Goal: Task Accomplishment & Management: Manage account settings

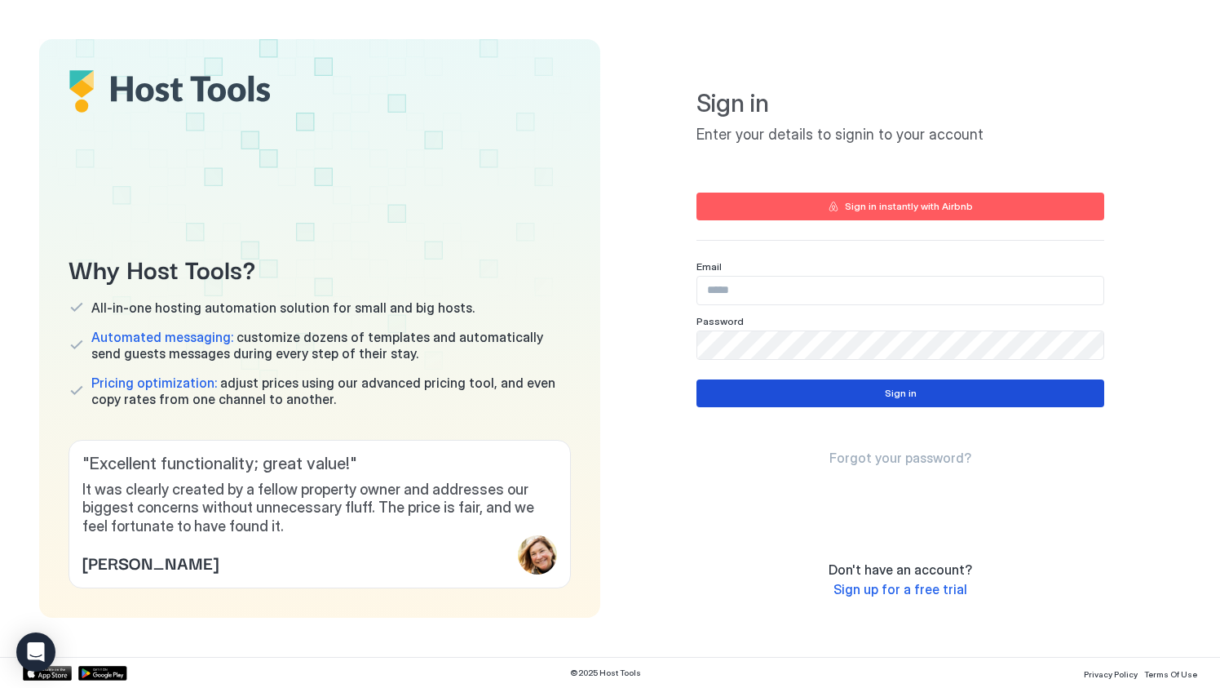
type input "**********"
click at [899, 392] on div "Sign in" at bounding box center [901, 393] width 32 height 15
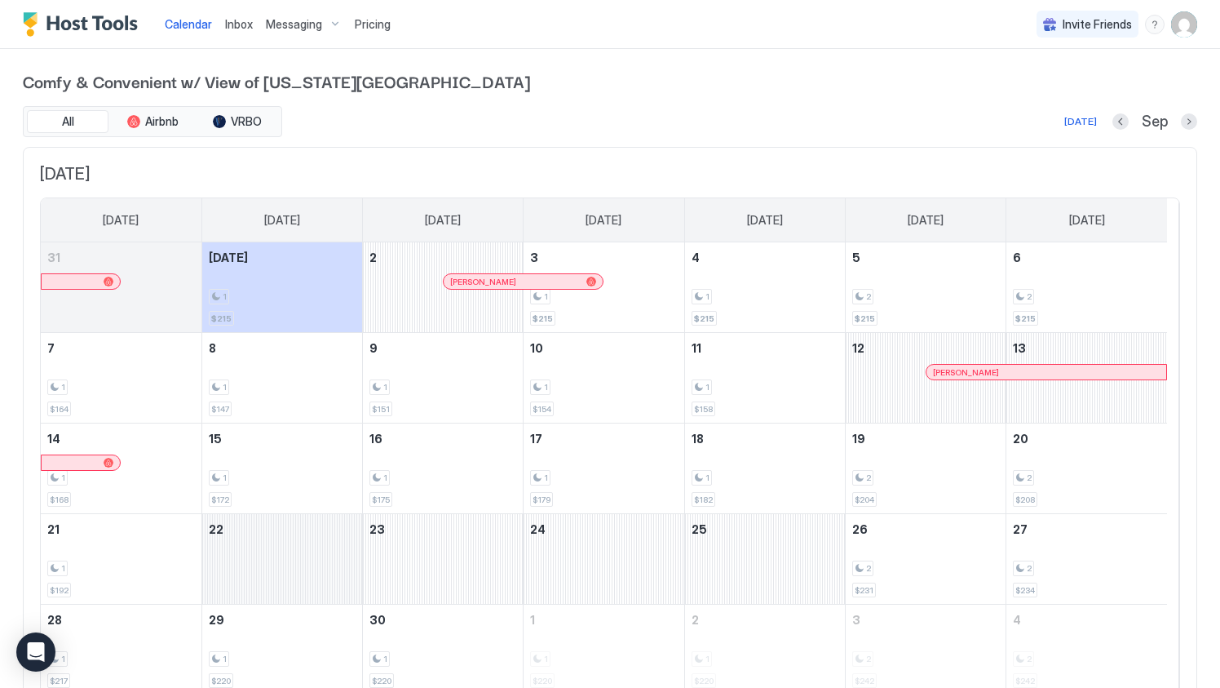
click at [308, 557] on div "September 22, 2025" at bounding box center [282, 559] width 160 height 90
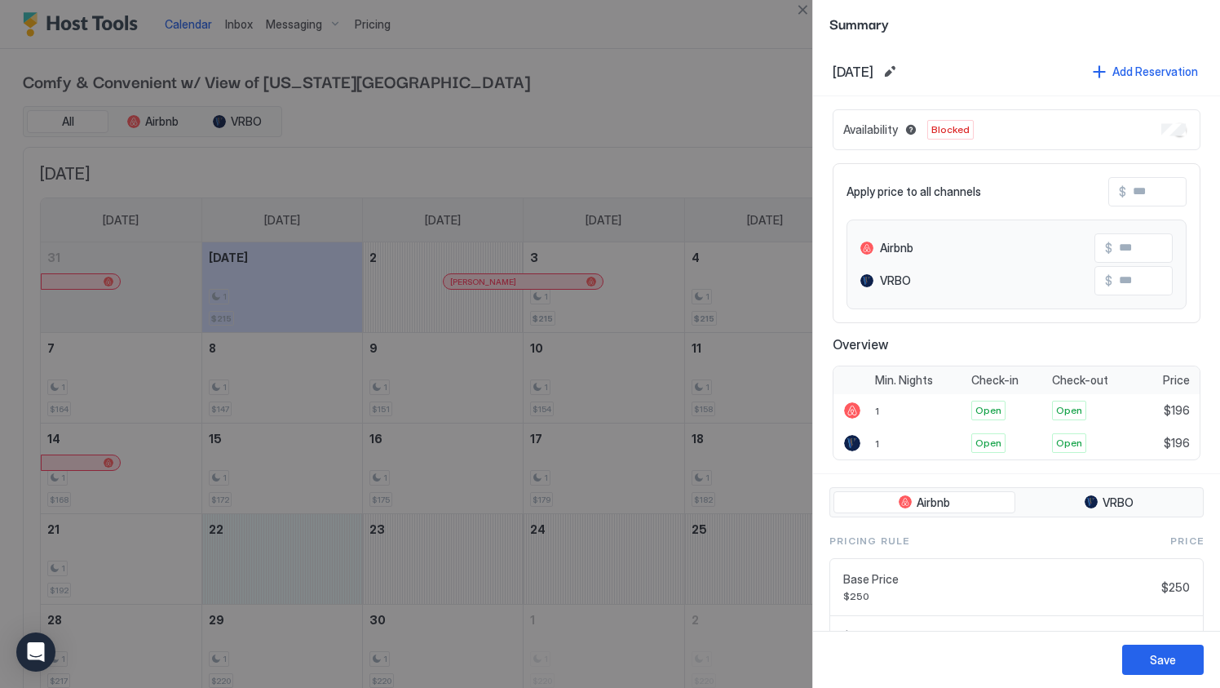
click at [732, 557] on div at bounding box center [610, 344] width 1220 height 688
click at [294, 556] on div at bounding box center [610, 344] width 1220 height 688
click at [607, 60] on div at bounding box center [610, 344] width 1220 height 688
click at [804, 7] on button "Close" at bounding box center [803, 10] width 20 height 20
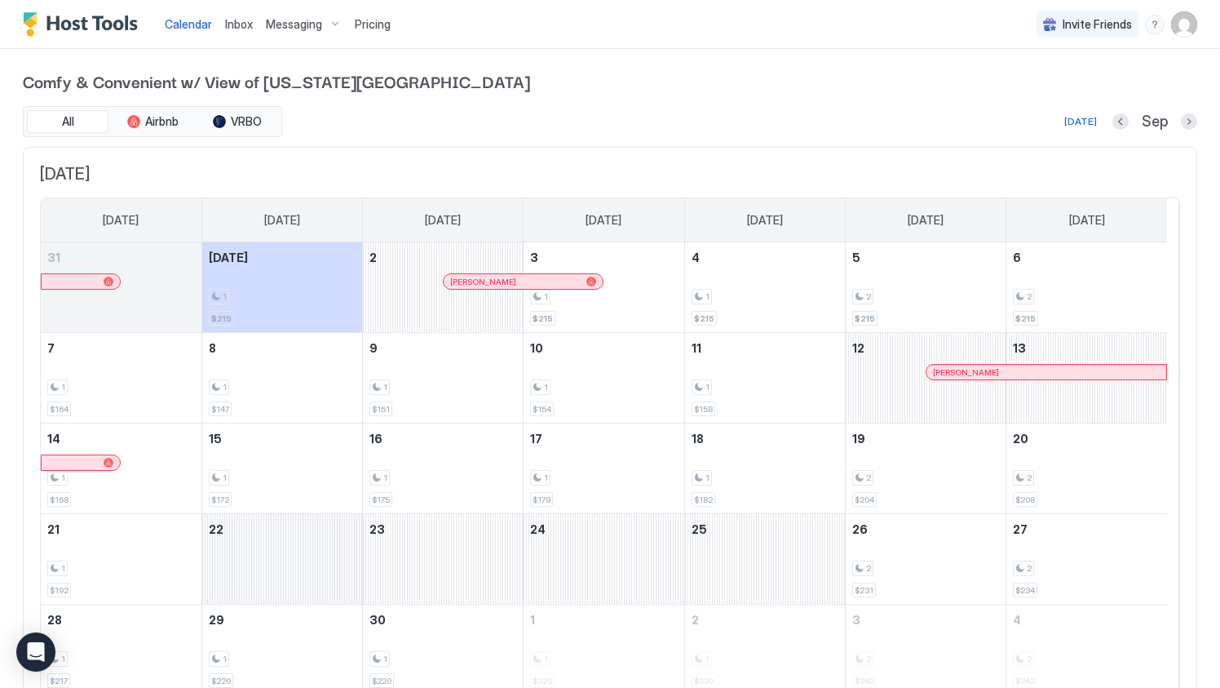
click at [295, 551] on div "September 22, 2025" at bounding box center [282, 559] width 160 height 90
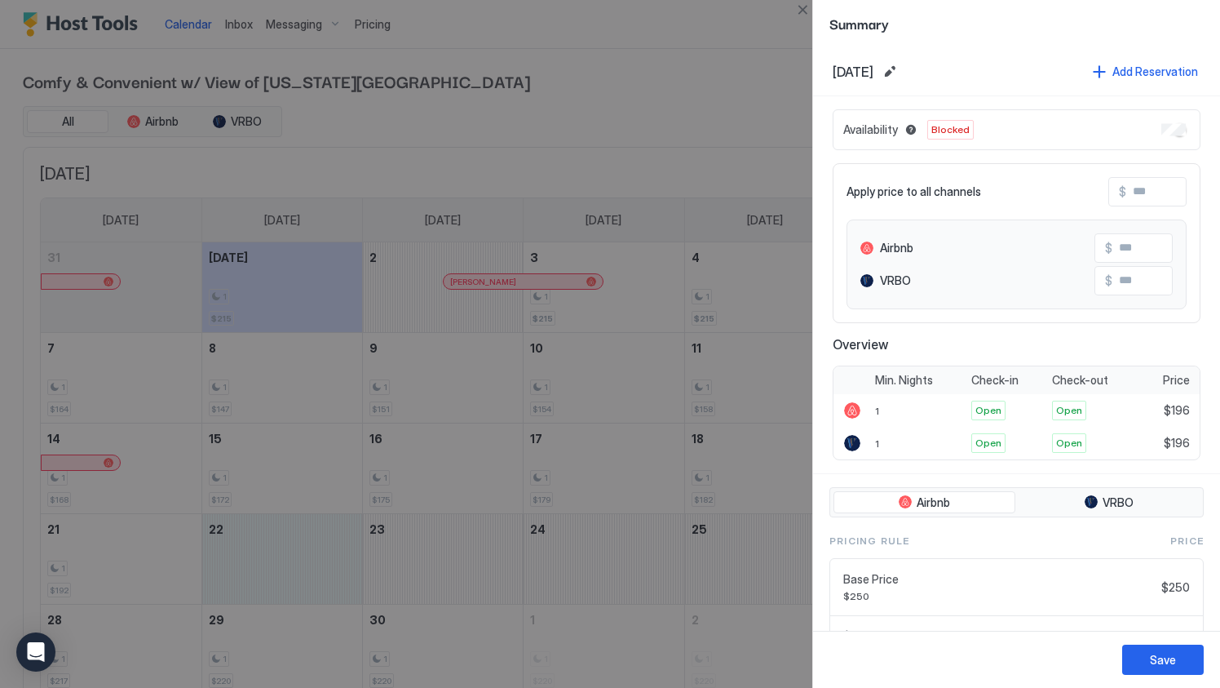
click at [755, 567] on div at bounding box center [610, 344] width 1220 height 688
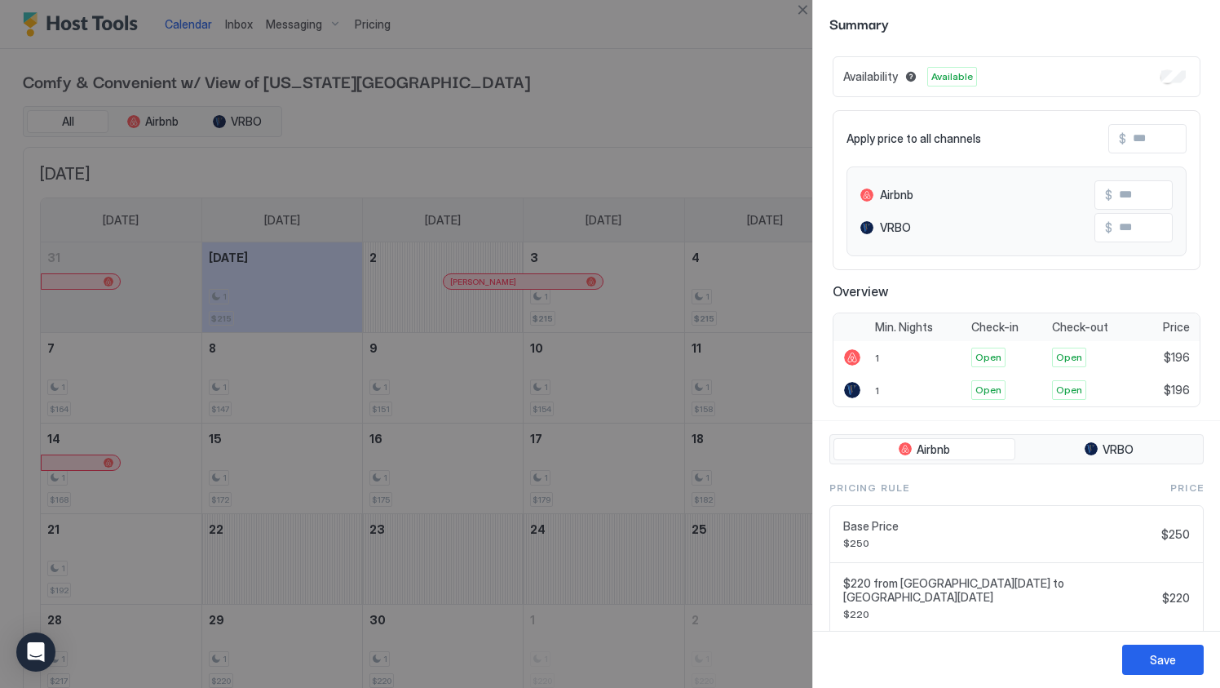
scroll to position [52, 0]
click at [804, 13] on button "Close" at bounding box center [803, 10] width 20 height 20
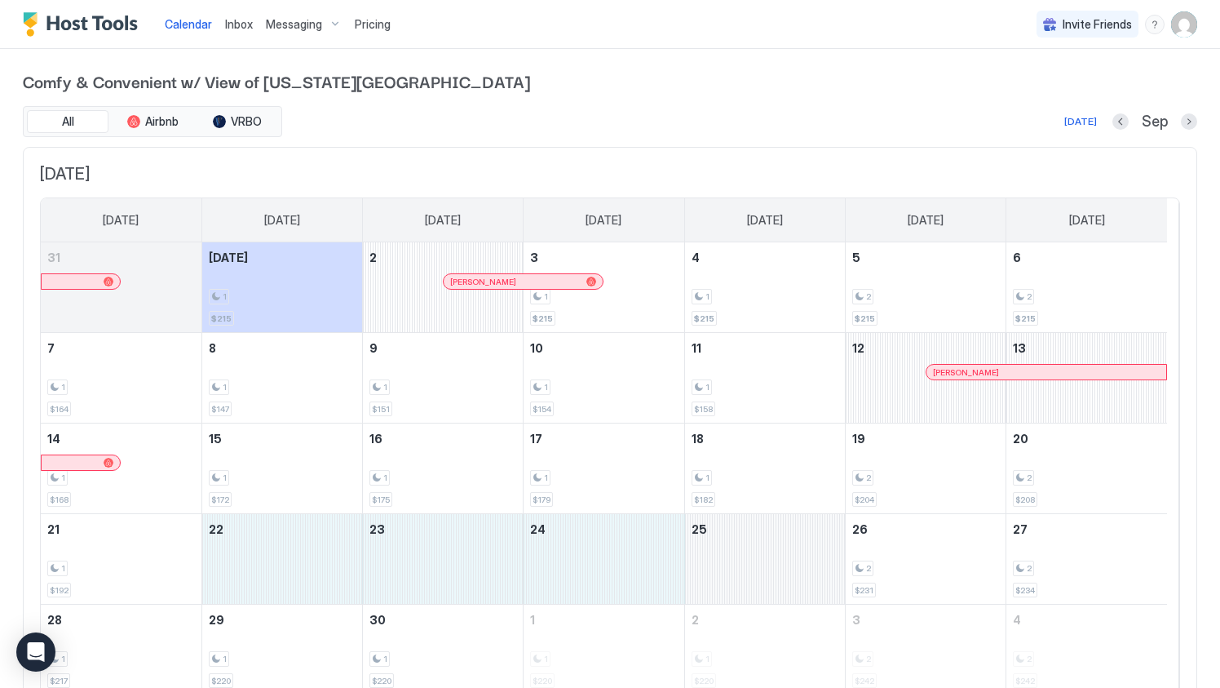
drag, startPoint x: 326, startPoint y: 568, endPoint x: 809, endPoint y: 563, distance: 483.0
click at [809, 563] on tr "21 1 $192 22 23 24 25 26 2 $231 27 2 $234" at bounding box center [604, 559] width 1127 height 91
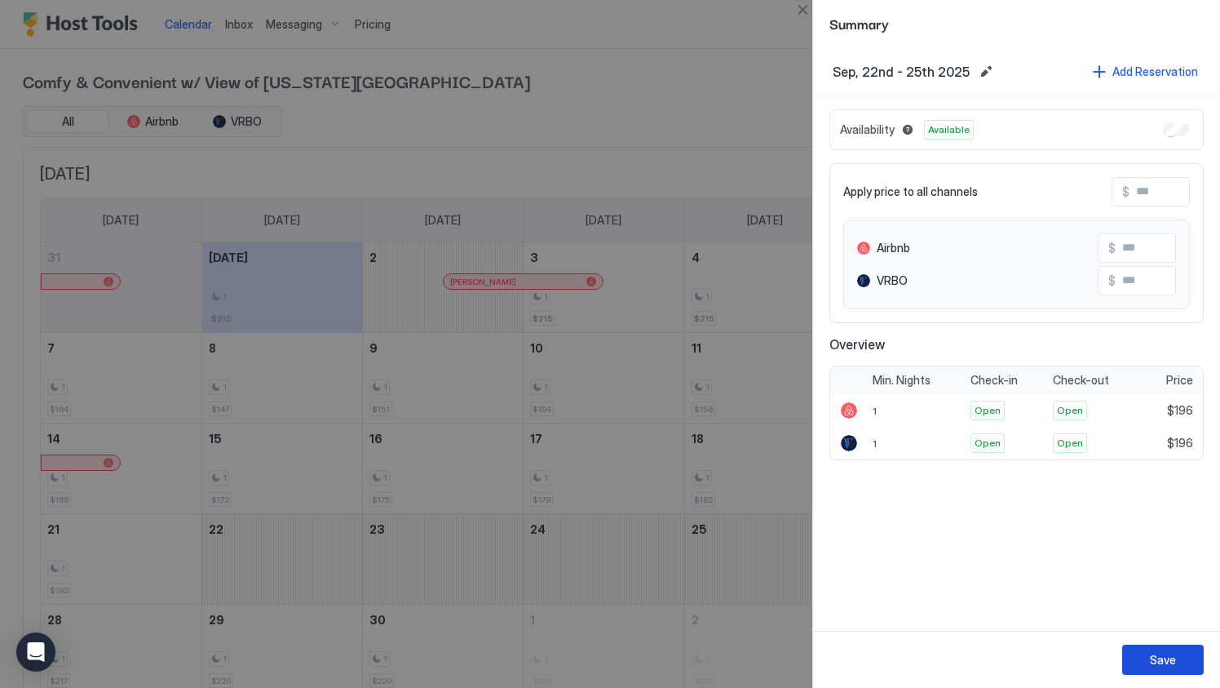
click at [1154, 656] on div "Save" at bounding box center [1163, 659] width 26 height 17
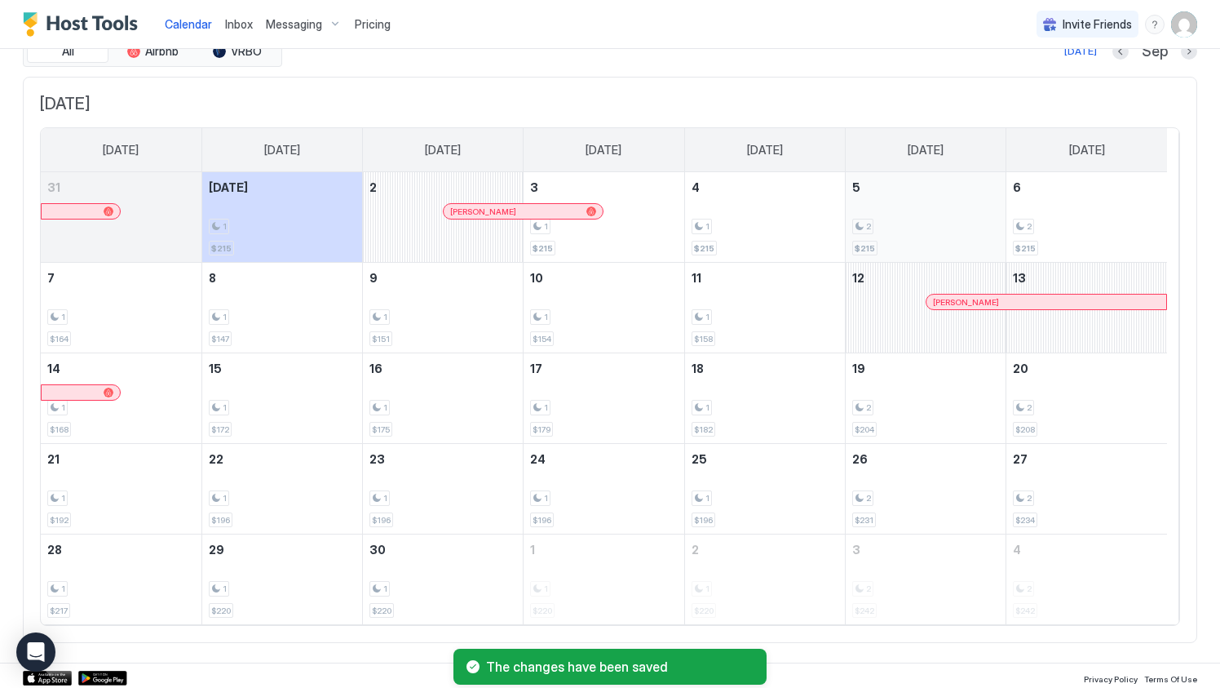
scroll to position [0, 0]
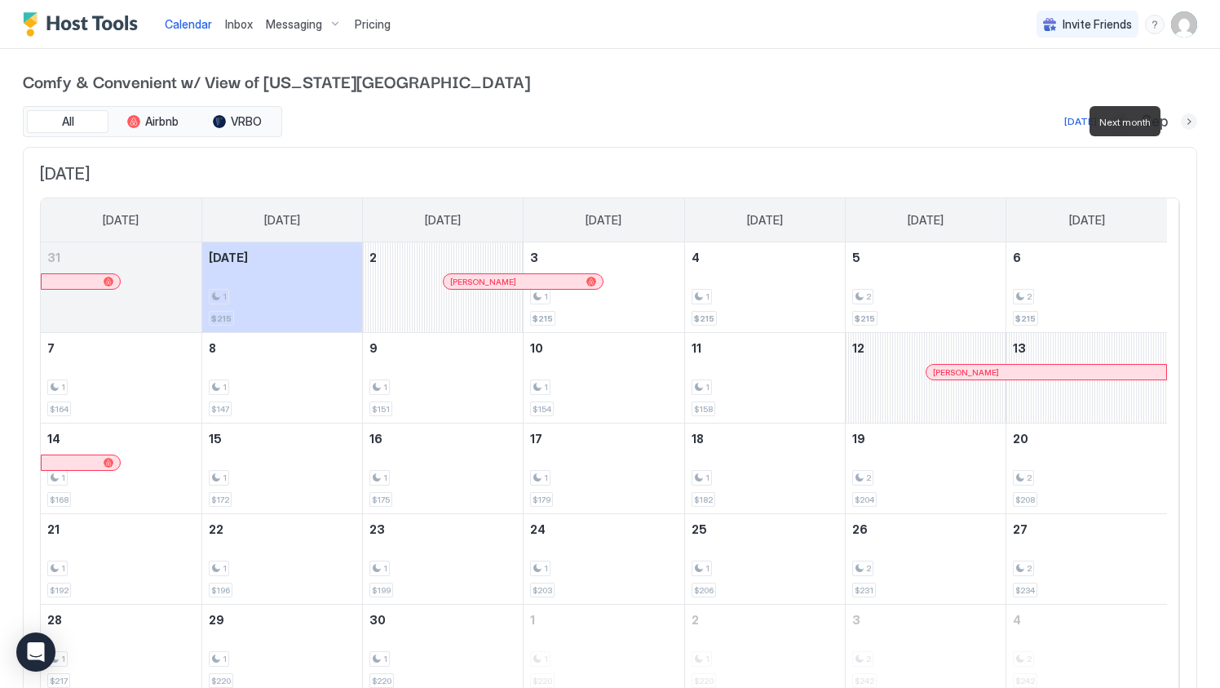
click at [1181, 120] on button "Next month" at bounding box center [1189, 121] width 16 height 16
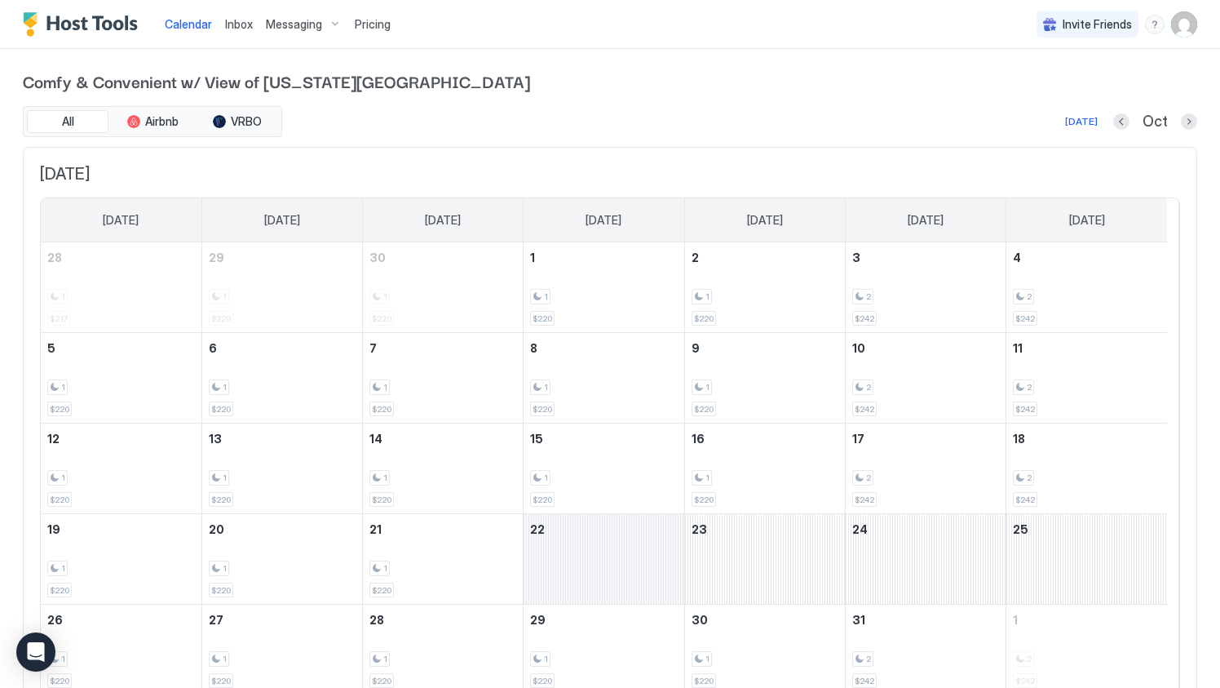
click at [611, 543] on div "October 22, 2025" at bounding box center [604, 559] width 160 height 90
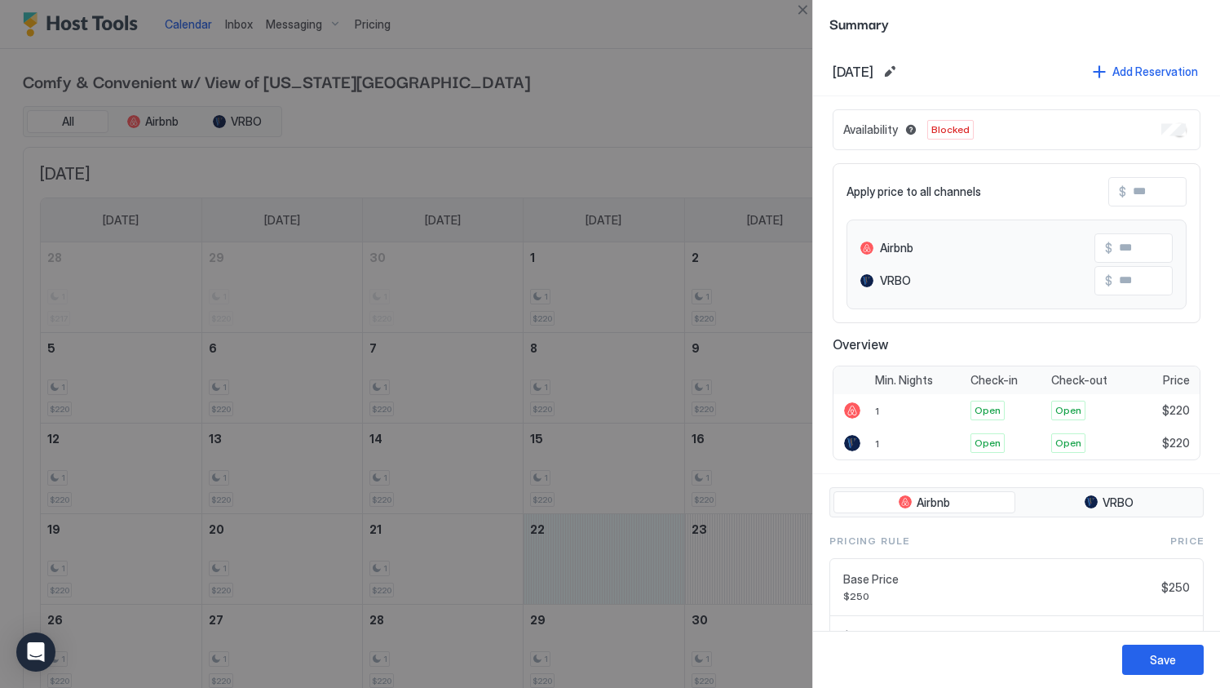
click at [622, 86] on div at bounding box center [610, 344] width 1220 height 688
drag, startPoint x: 622, startPoint y: 86, endPoint x: 617, endPoint y: 113, distance: 27.4
click at [617, 113] on div at bounding box center [610, 344] width 1220 height 688
click at [804, 9] on button "Close" at bounding box center [803, 10] width 20 height 20
